Goal: Task Accomplishment & Management: Use online tool/utility

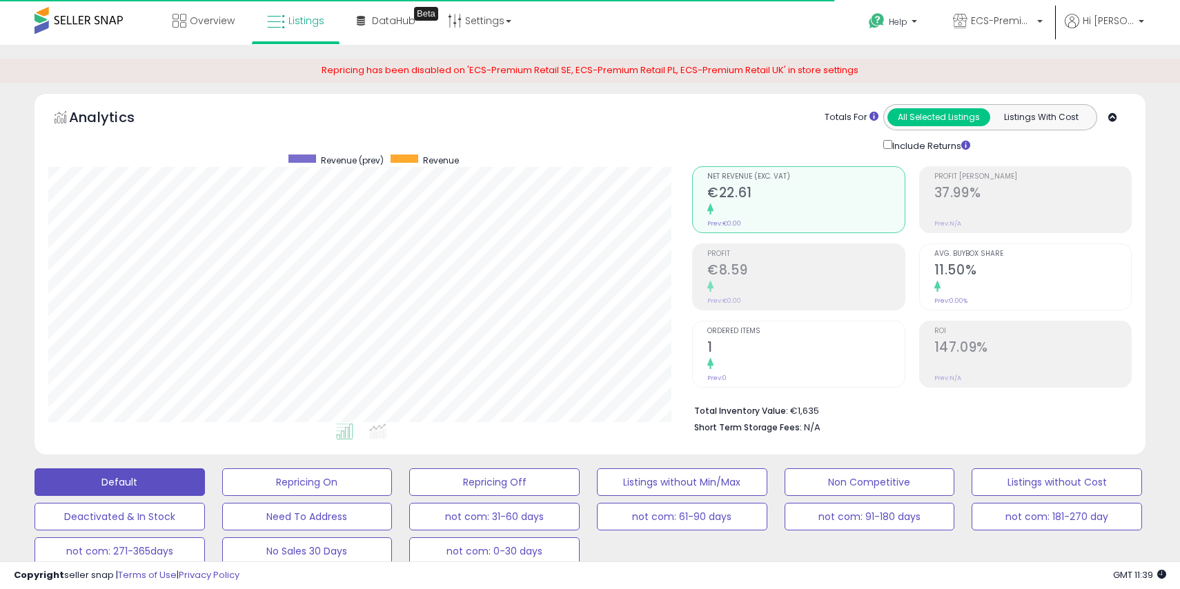
scroll to position [283, 644]
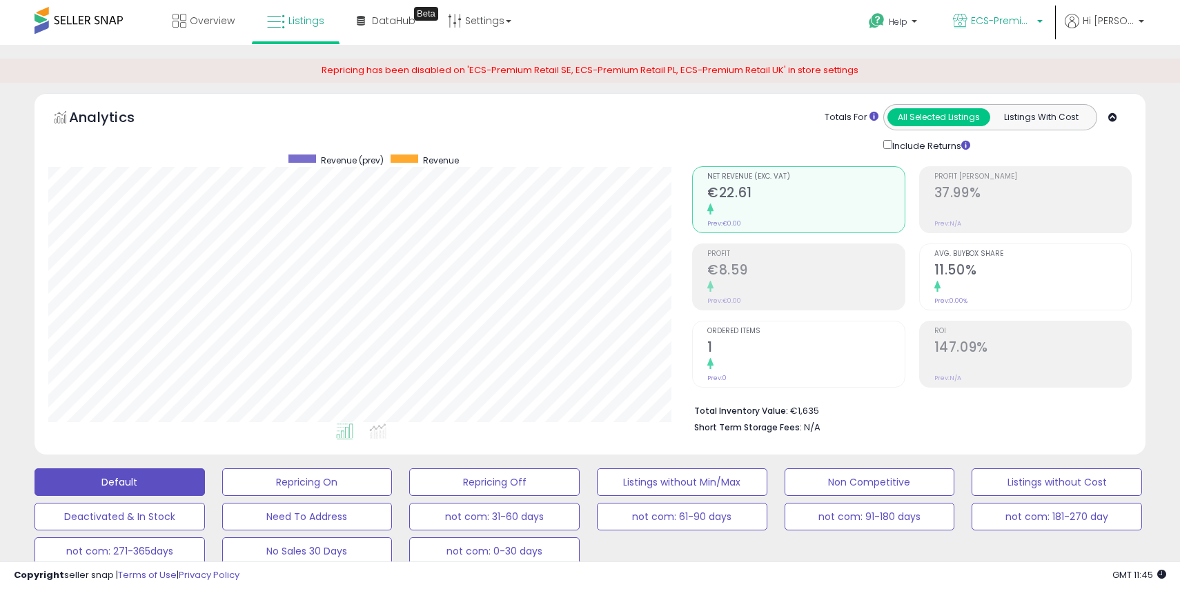
click at [1018, 19] on span "ECS-Premium Retail IT" at bounding box center [1002, 21] width 62 height 14
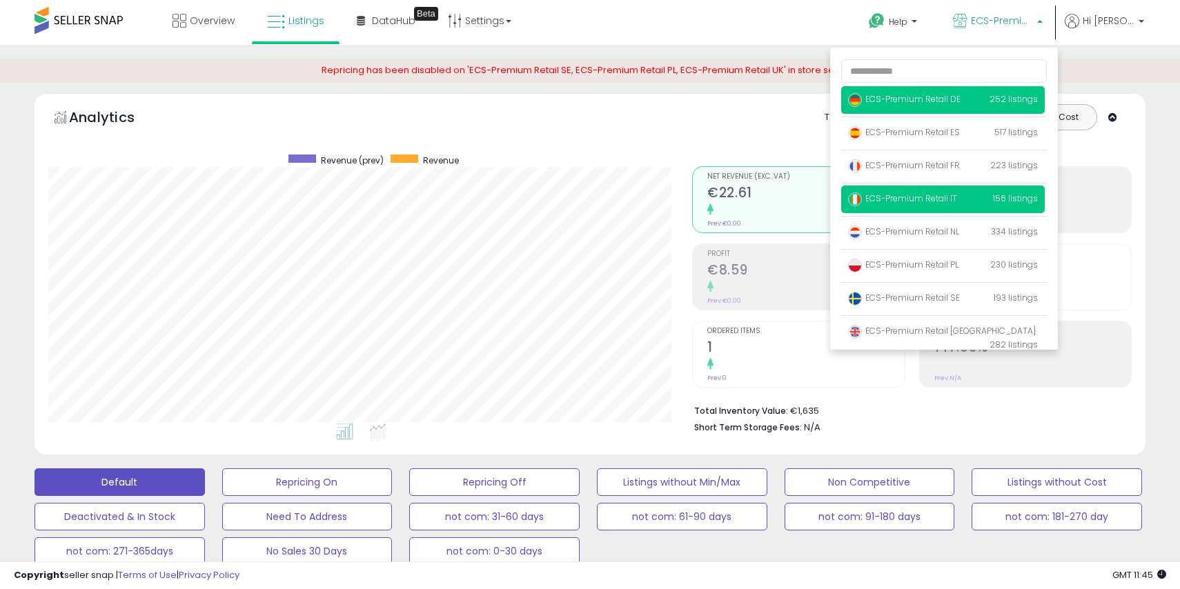
click at [960, 94] on span "ECS-Premium Retail DE" at bounding box center [904, 99] width 112 height 12
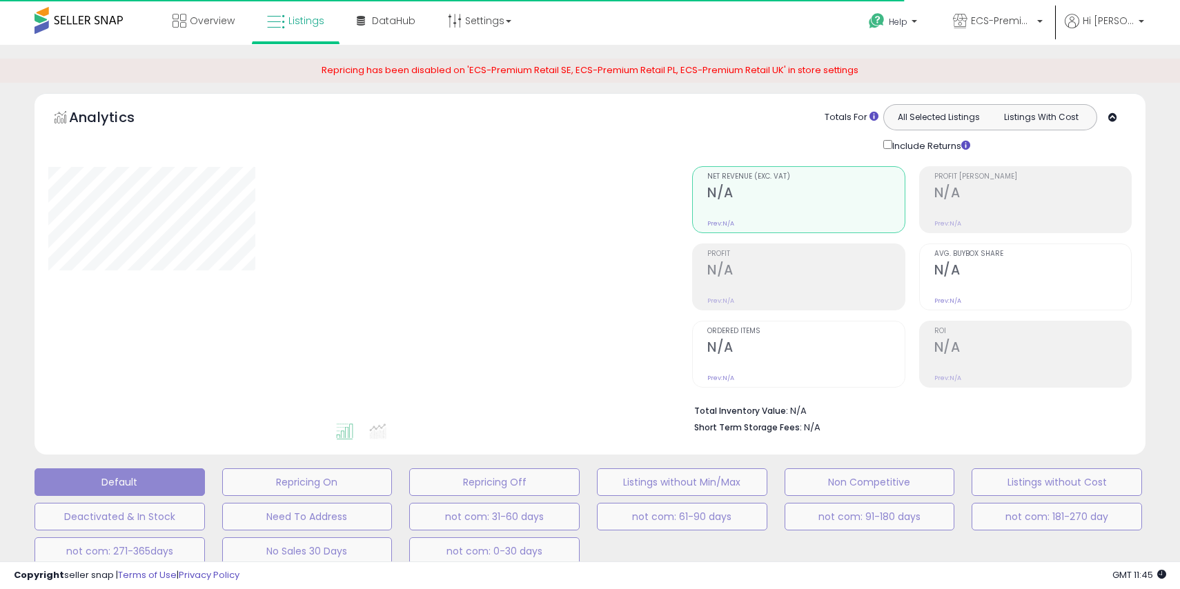
type input "**********"
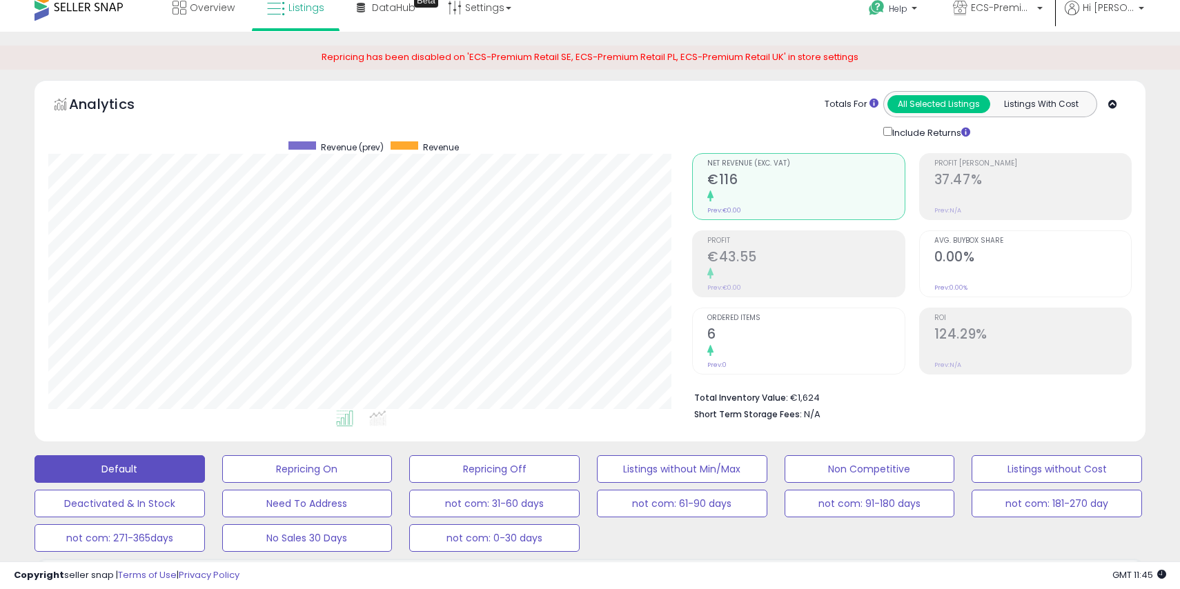
scroll to position [16, 0]
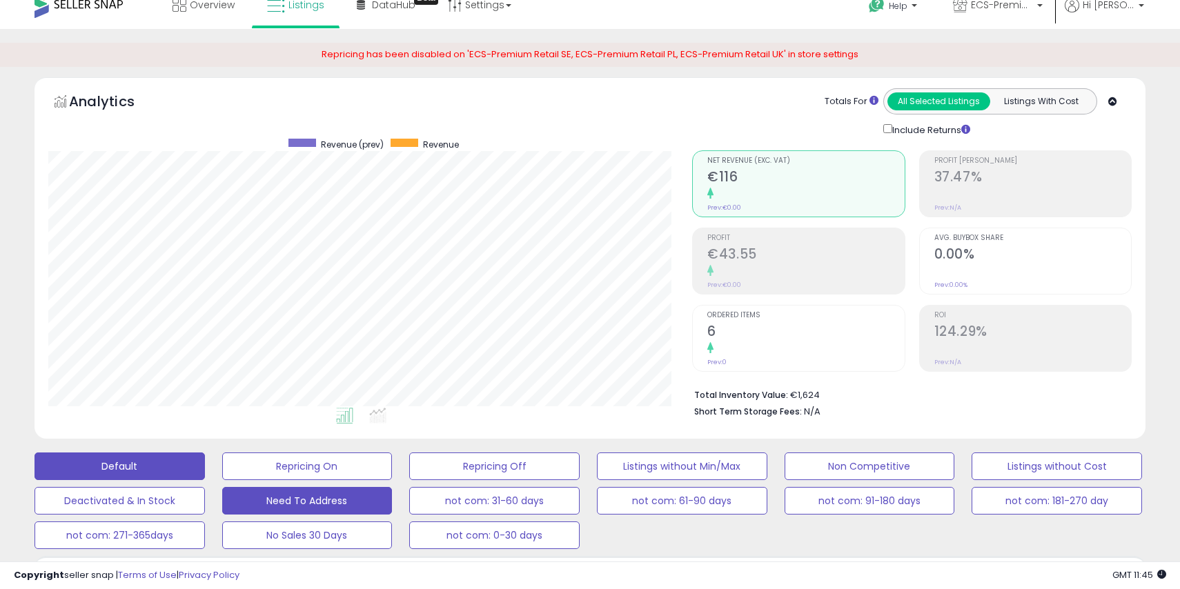
click at [360, 506] on button "Need To Address" at bounding box center [307, 501] width 170 height 28
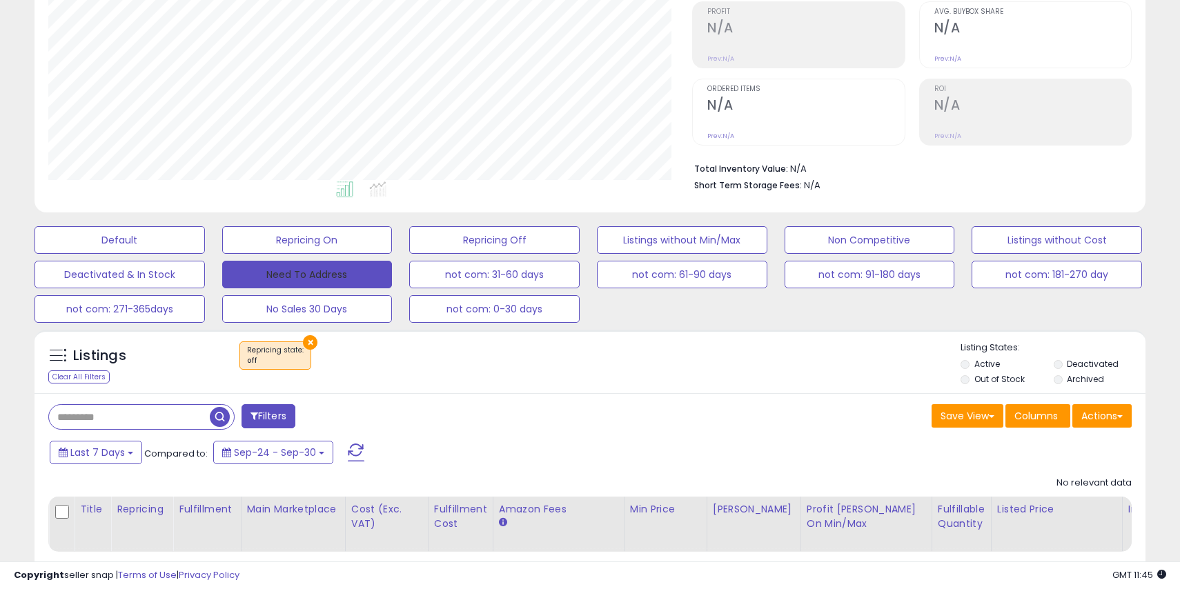
scroll to position [311, 0]
